Goal: Information Seeking & Learning: Learn about a topic

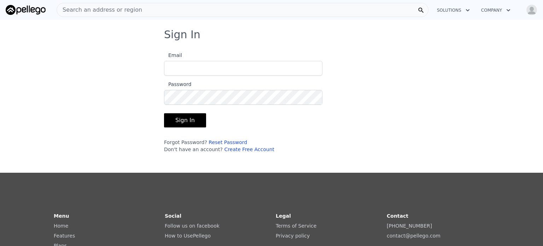
type input "[EMAIL_ADDRESS][DOMAIN_NAME]"
click at [184, 118] on button "Sign In" at bounding box center [185, 120] width 42 height 14
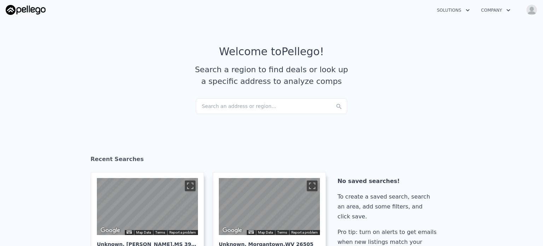
click at [226, 105] on div "Search an address or region..." at bounding box center [271, 106] width 151 height 16
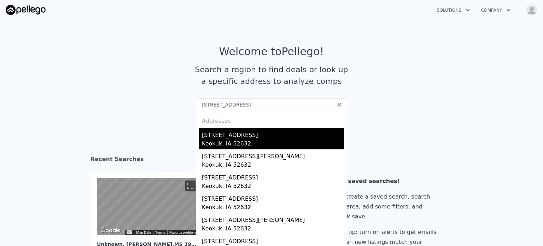
type input "[STREET_ADDRESS]"
click at [216, 138] on div "[STREET_ADDRESS]" at bounding box center [273, 133] width 142 height 11
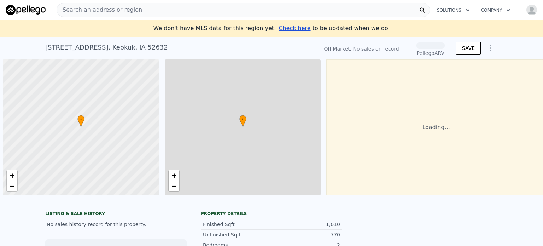
scroll to position [0, 3]
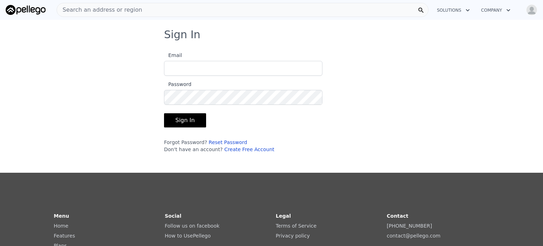
type input "[EMAIL_ADDRESS][DOMAIN_NAME]"
click at [182, 116] on button "Sign In" at bounding box center [185, 120] width 42 height 14
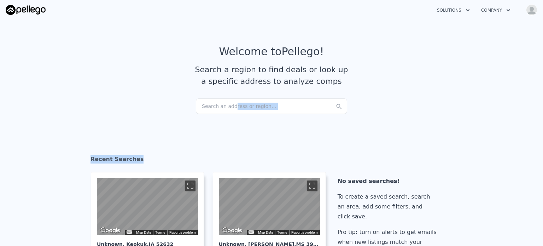
drag, startPoint x: 227, startPoint y: 106, endPoint x: 253, endPoint y: 165, distance: 64.2
click at [218, 110] on div "Search an address or region..." at bounding box center [271, 106] width 151 height 16
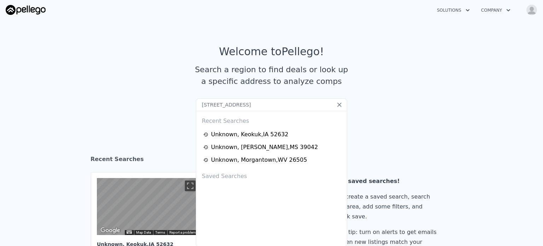
click at [217, 110] on input "[STREET_ADDRESS]" at bounding box center [271, 104] width 151 height 13
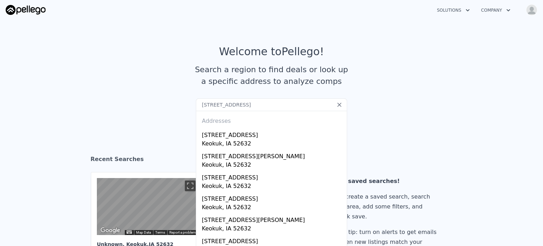
type input "[STREET_ADDRESS]"
